Goal: Information Seeking & Learning: Find specific page/section

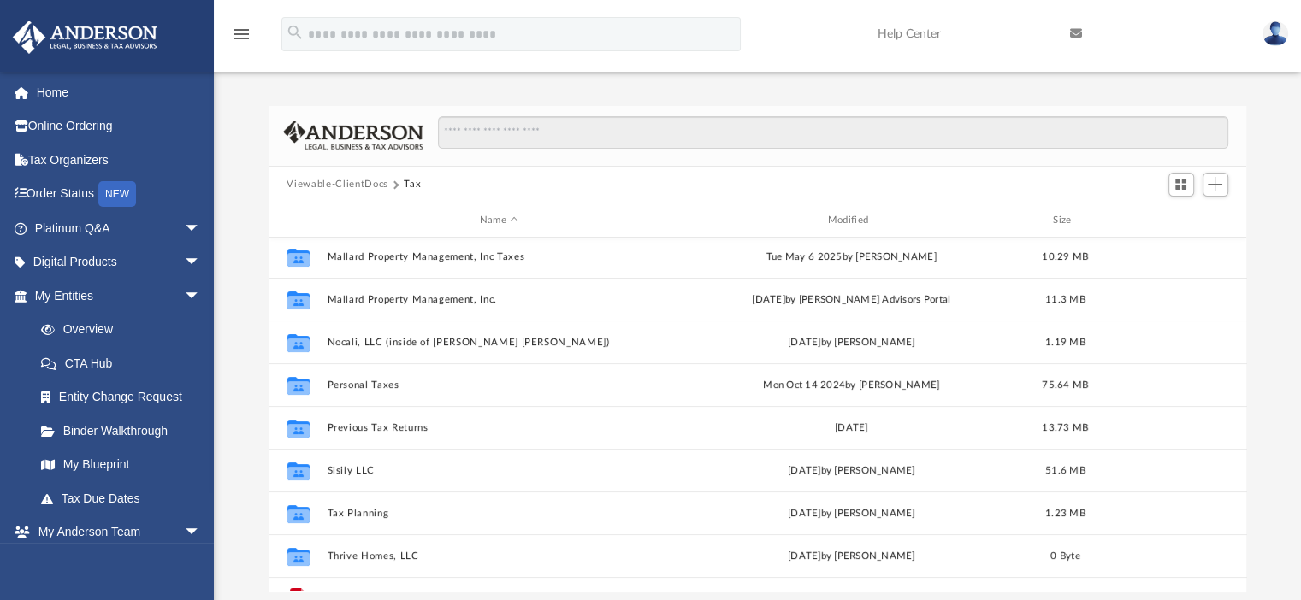
scroll to position [287, 0]
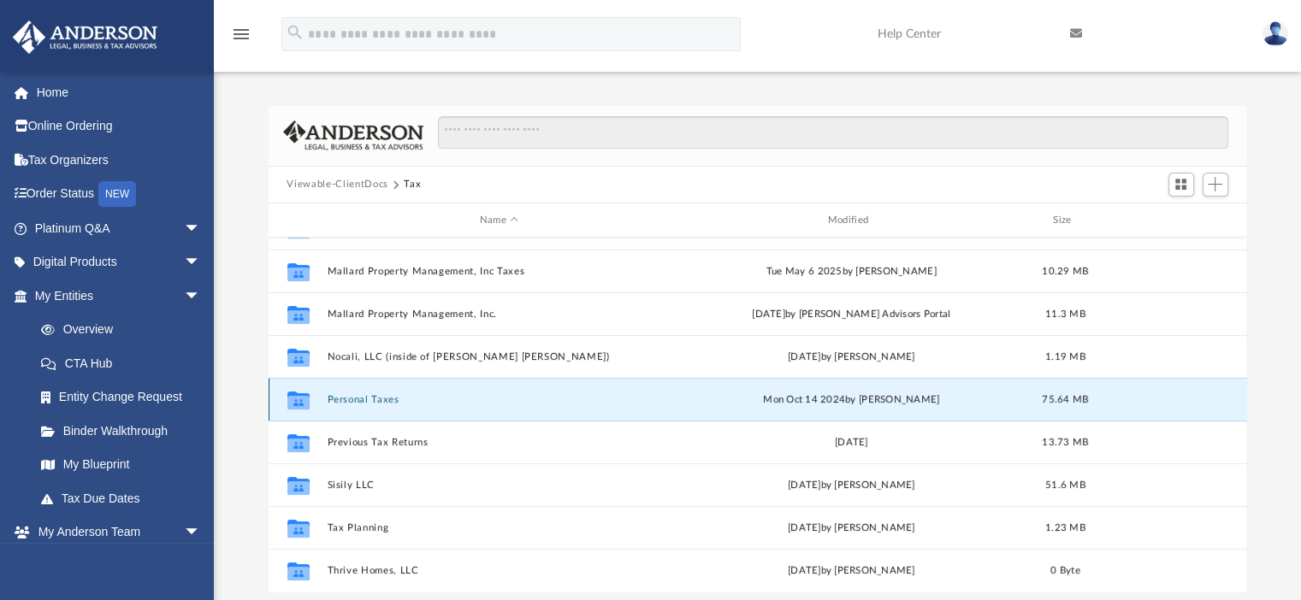
click at [367, 401] on button "Personal Taxes" at bounding box center [499, 399] width 345 height 11
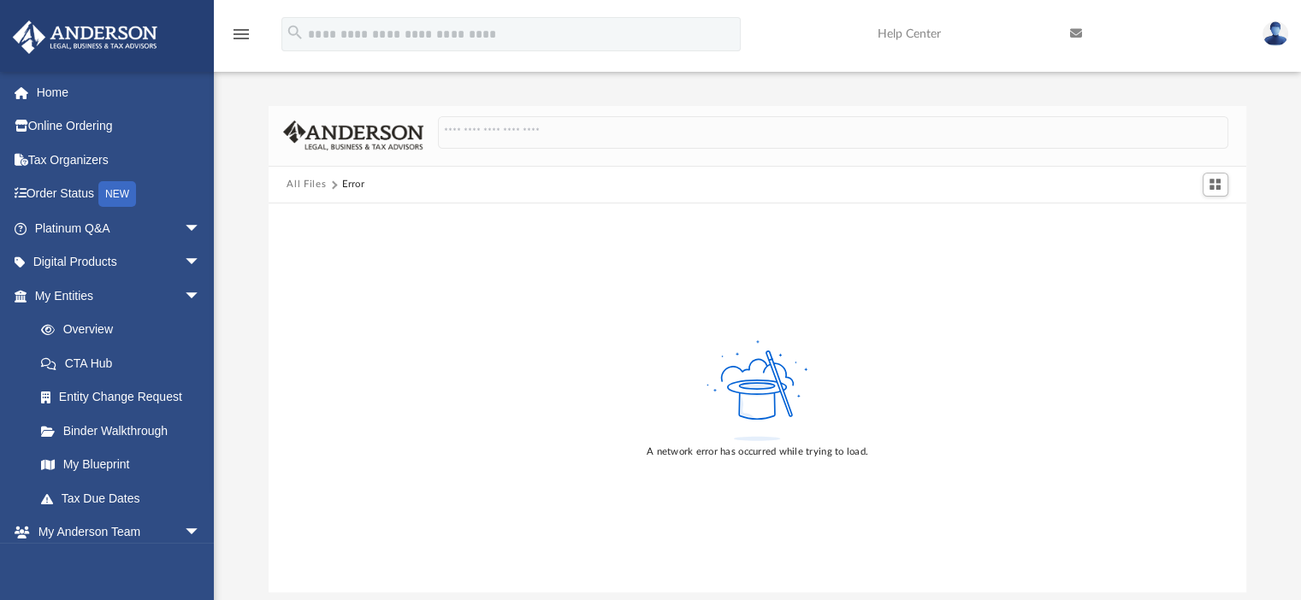
click at [309, 183] on button "All Files" at bounding box center [306, 184] width 39 height 15
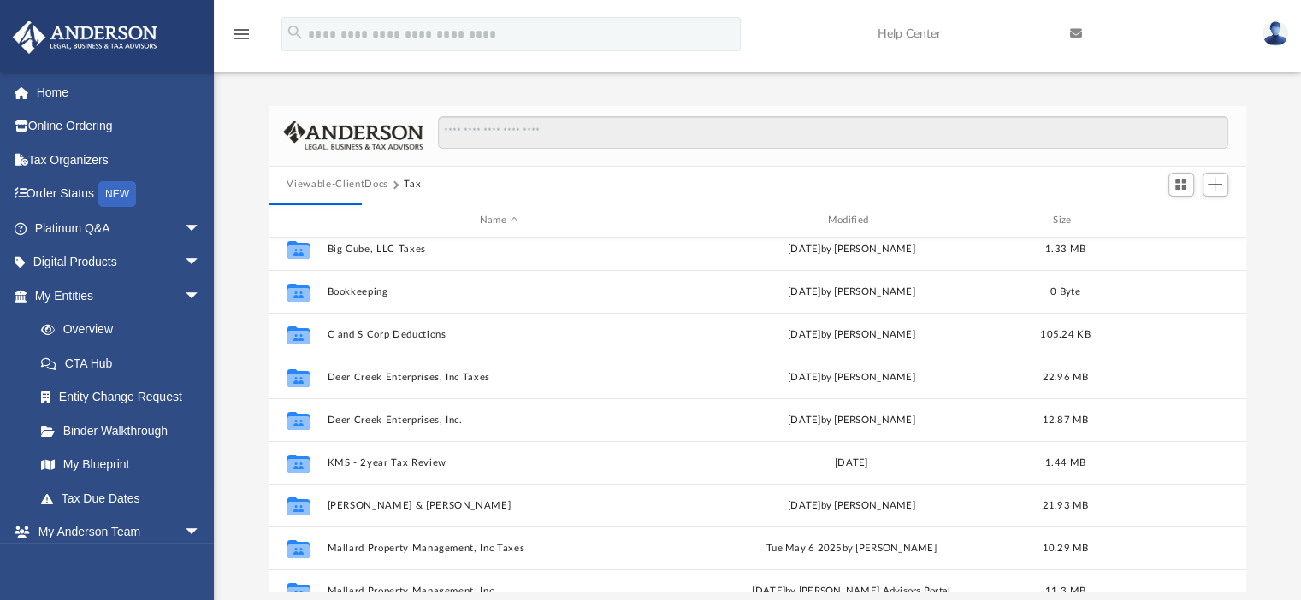
scroll to position [0, 0]
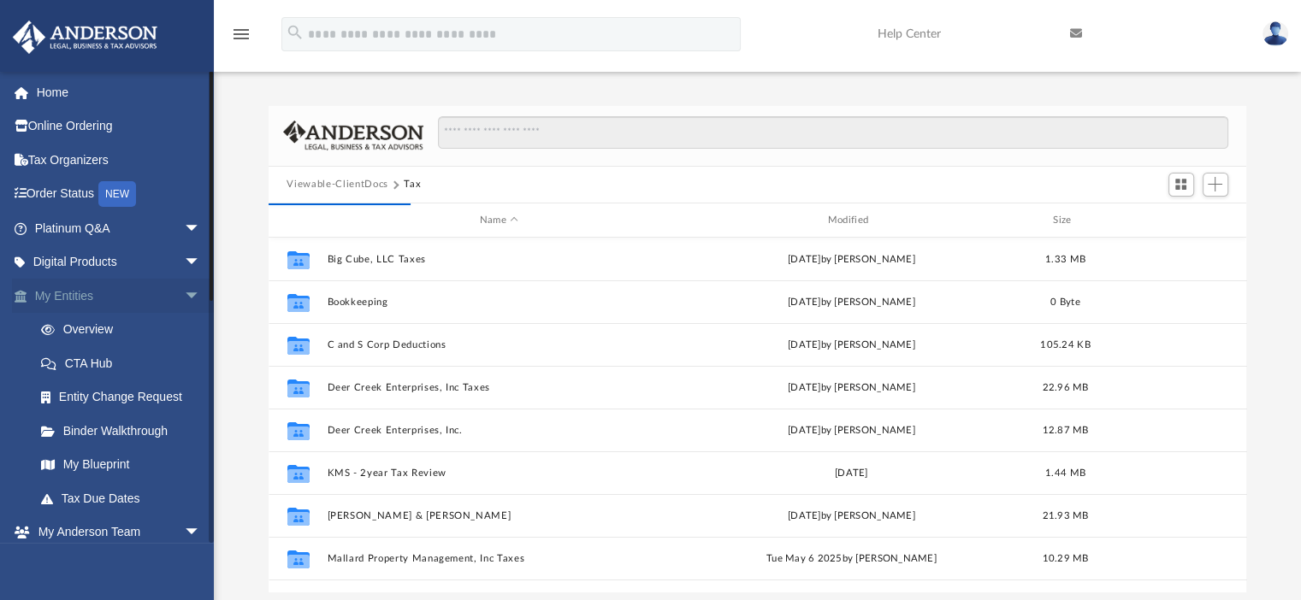
click at [74, 291] on link "My Entities arrow_drop_down" at bounding box center [119, 296] width 215 height 34
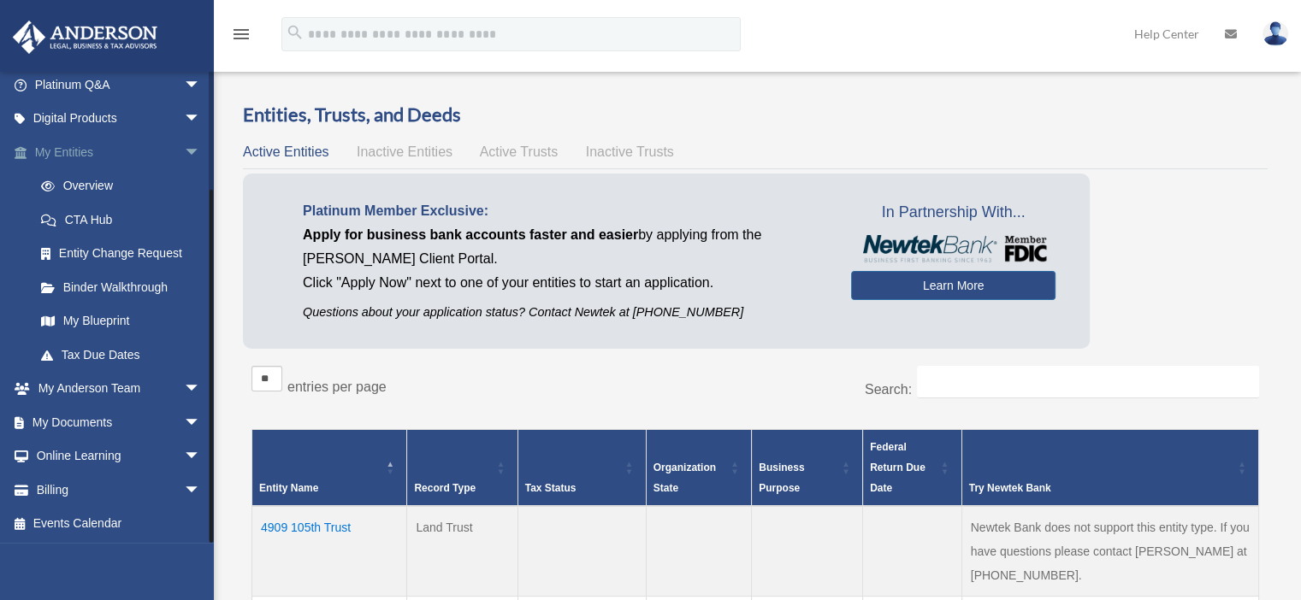
scroll to position [145, 0]
click at [90, 417] on link "My Documents arrow_drop_down" at bounding box center [119, 422] width 215 height 34
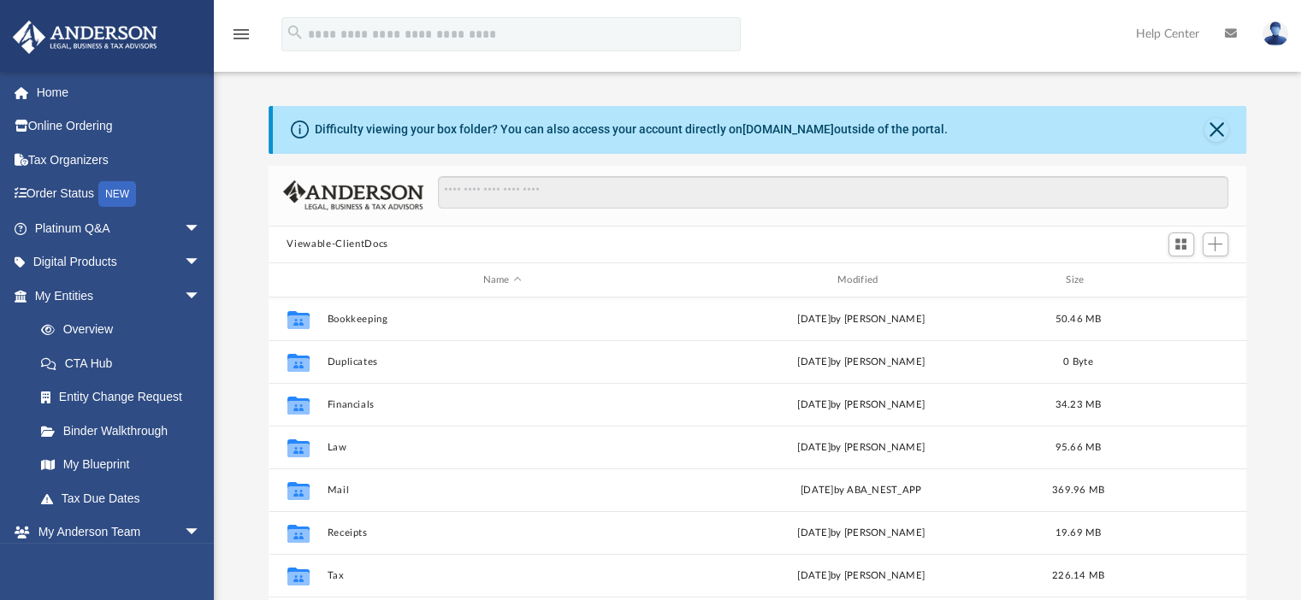
scroll to position [86, 0]
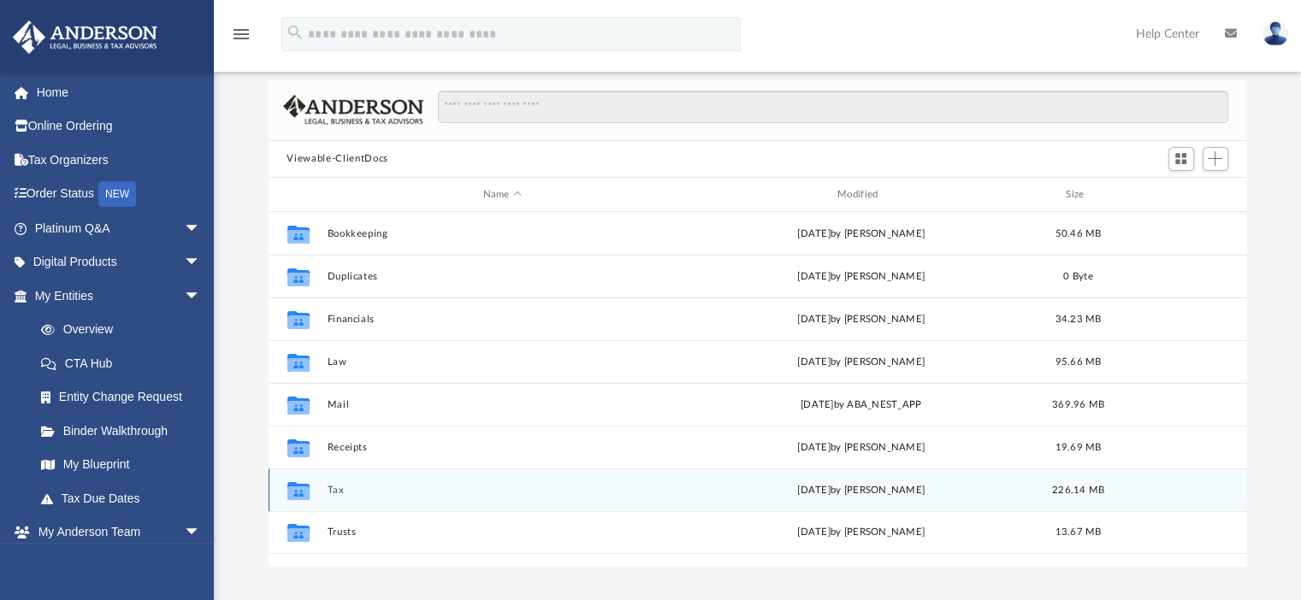
click at [333, 494] on button "Tax" at bounding box center [502, 490] width 351 height 11
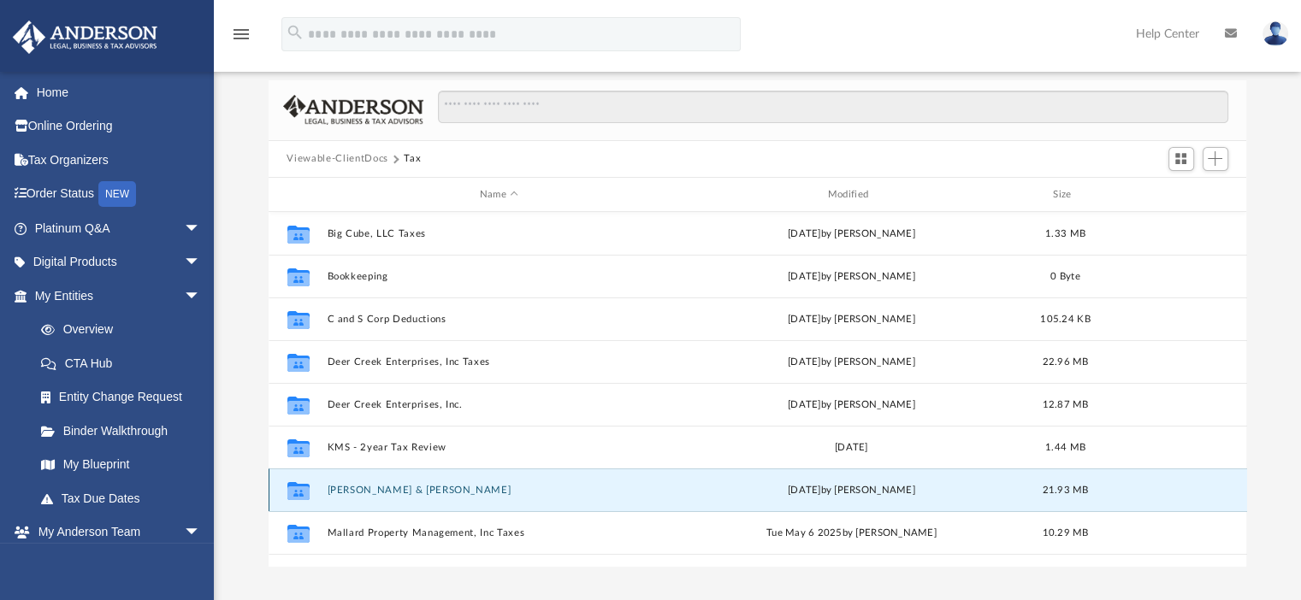
click at [370, 488] on button "[PERSON_NAME] & [PERSON_NAME]" at bounding box center [499, 490] width 345 height 11
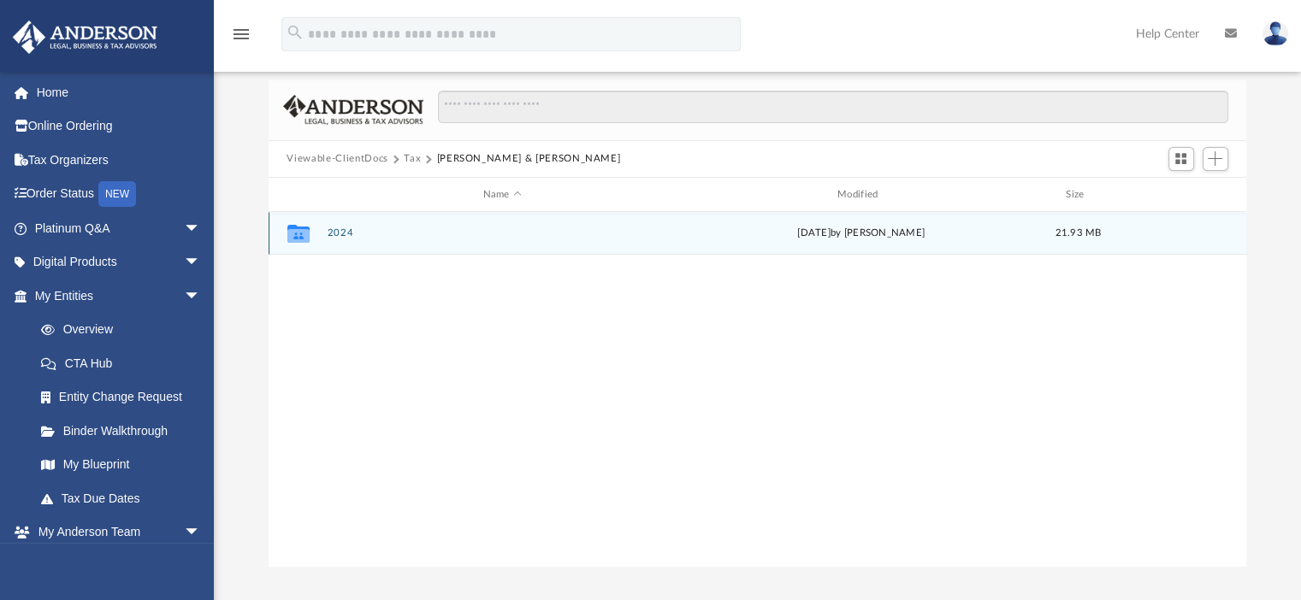
click at [335, 234] on button "2024" at bounding box center [502, 233] width 351 height 11
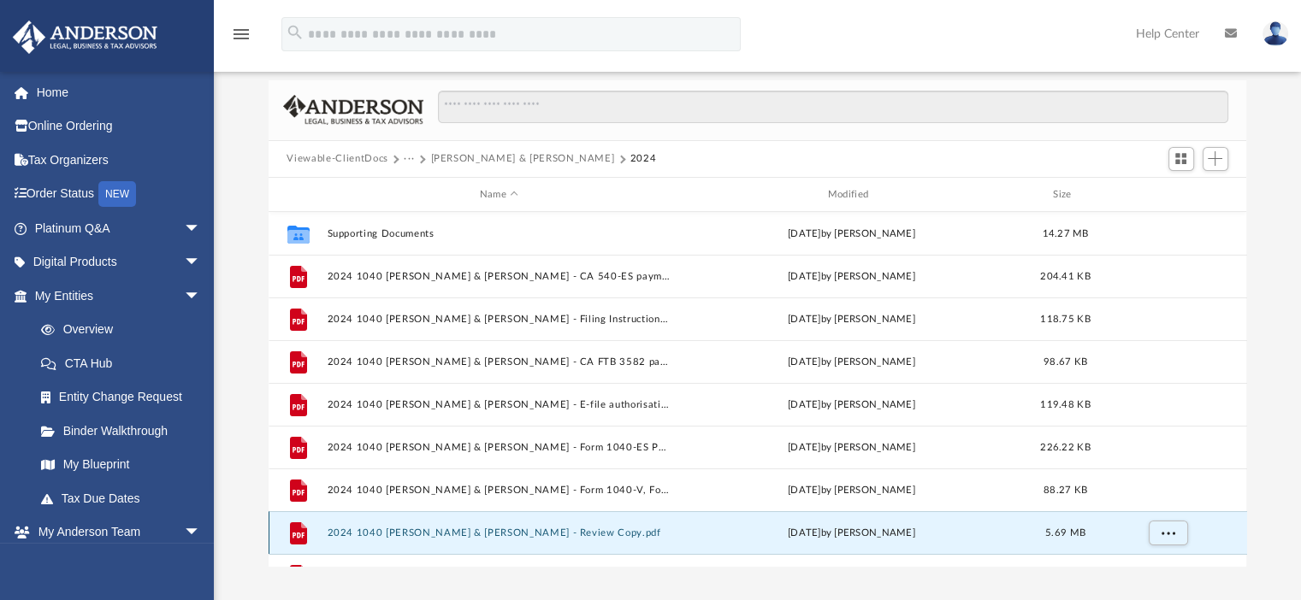
click at [582, 535] on button "2024 1040 [PERSON_NAME] & [PERSON_NAME] - Review Copy.pdf" at bounding box center [499, 533] width 345 height 11
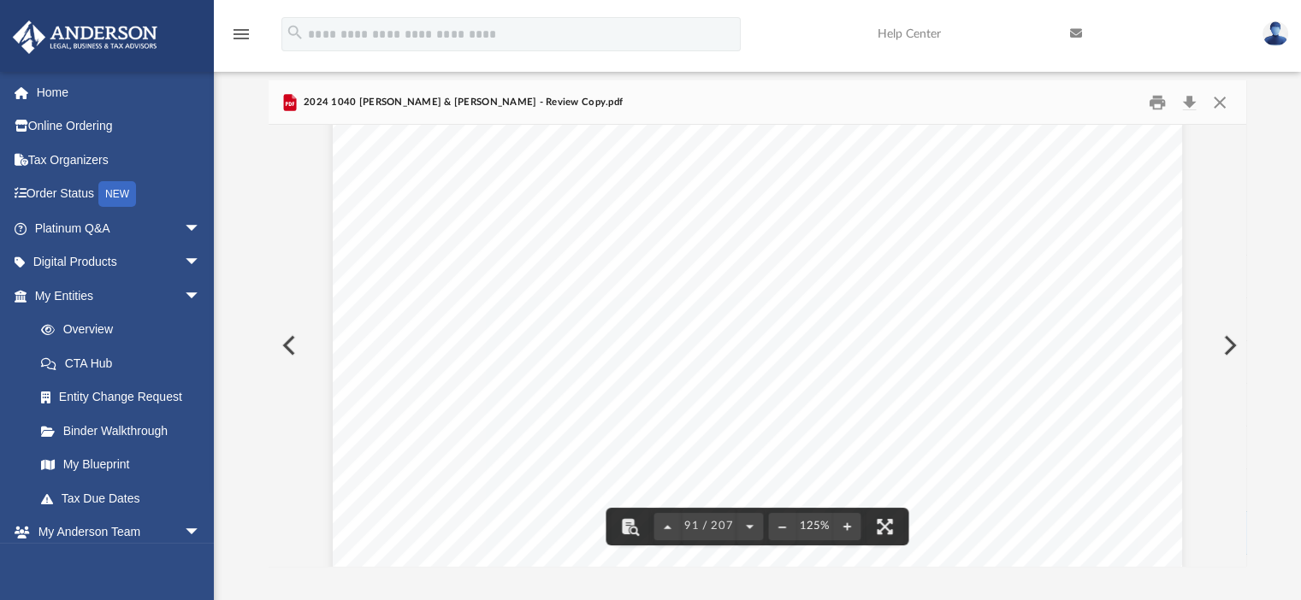
scroll to position [110669, 0]
